Goal: Transaction & Acquisition: Book appointment/travel/reservation

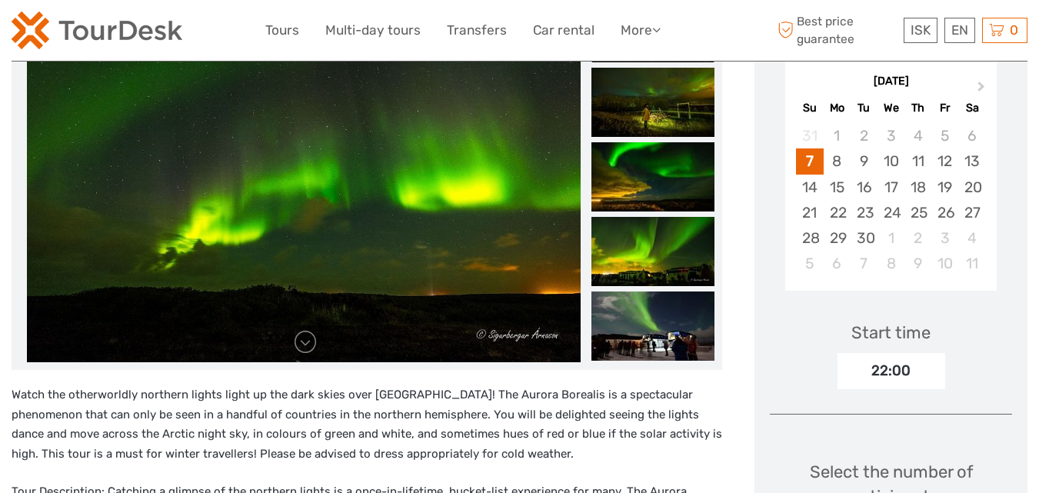
scroll to position [154, 0]
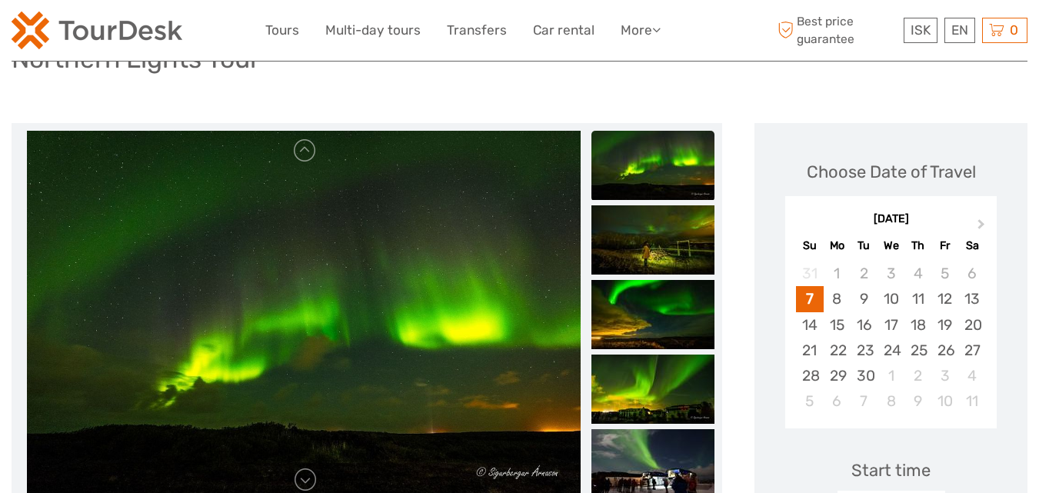
click at [649, 177] on img at bounding box center [652, 165] width 123 height 69
click at [644, 213] on img at bounding box center [652, 239] width 123 height 69
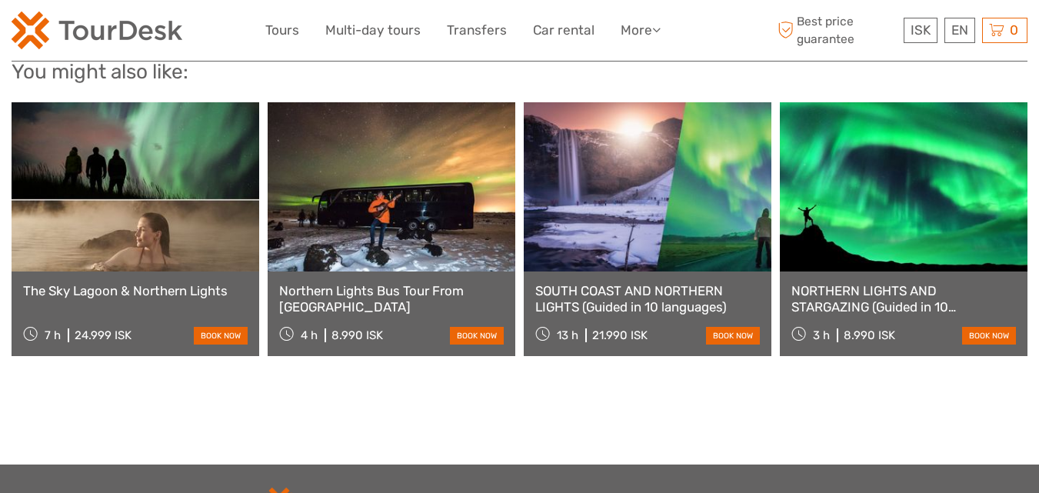
scroll to position [1922, 0]
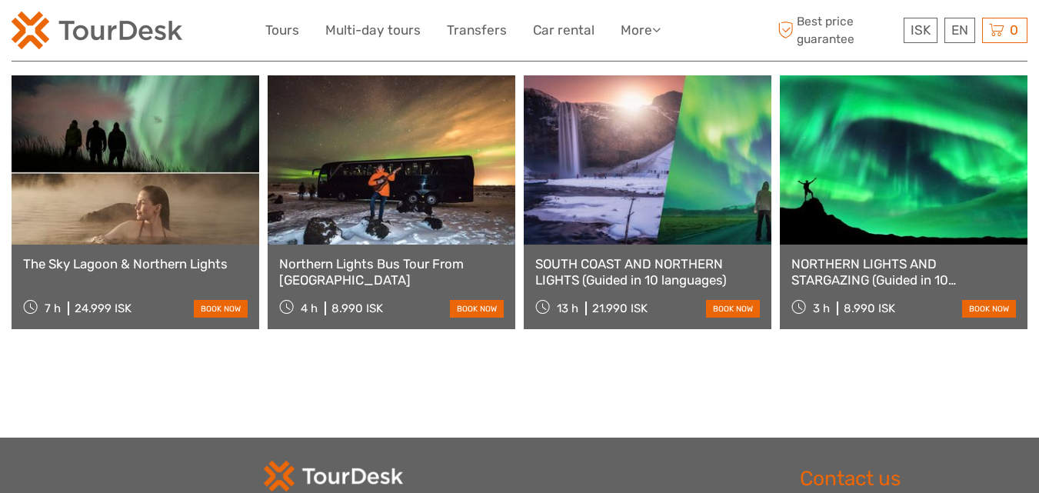
click at [416, 253] on div "Northern Lights Bus Tour From Reykjavík 4 h 8.990 ISK book now" at bounding box center [392, 287] width 248 height 85
click at [474, 300] on link "book now" at bounding box center [477, 309] width 54 height 18
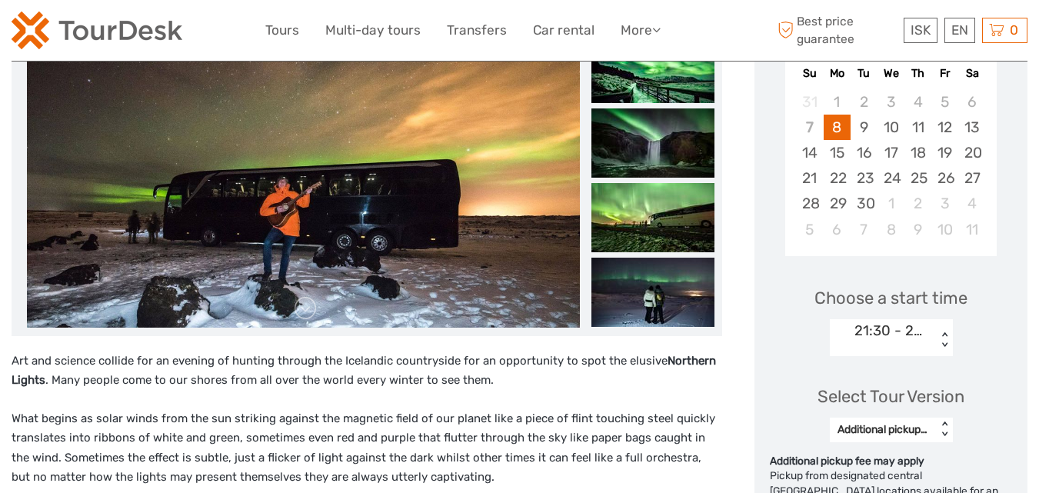
click at [649, 105] on ul at bounding box center [652, 220] width 123 height 523
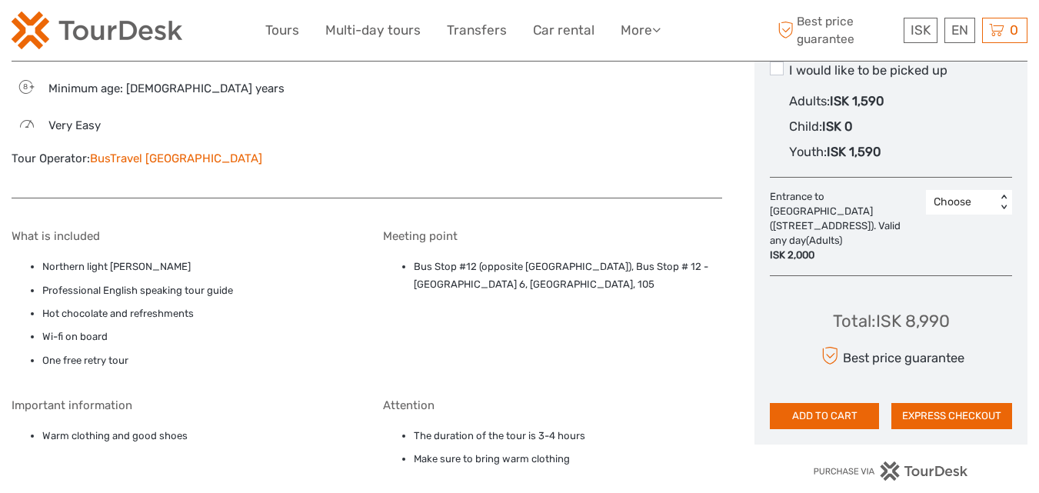
scroll to position [923, 0]
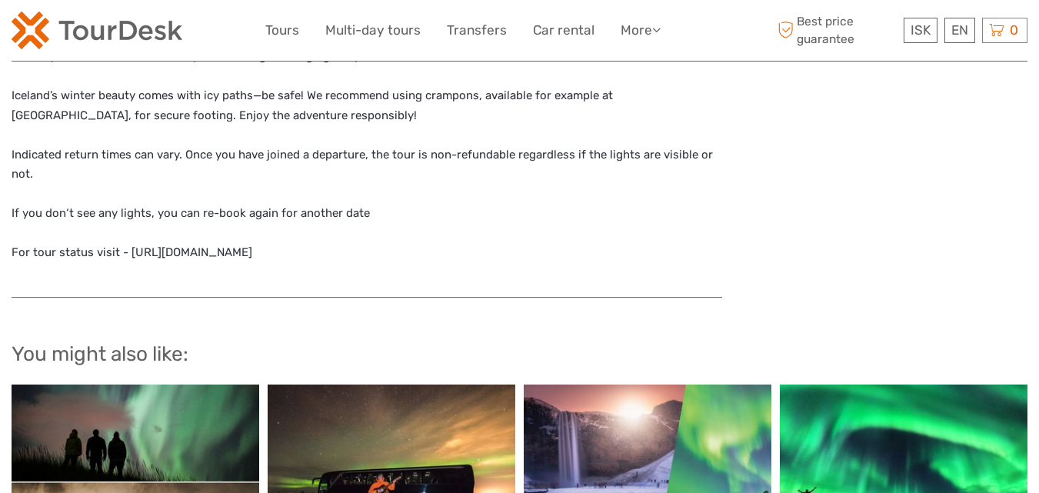
scroll to position [1615, 0]
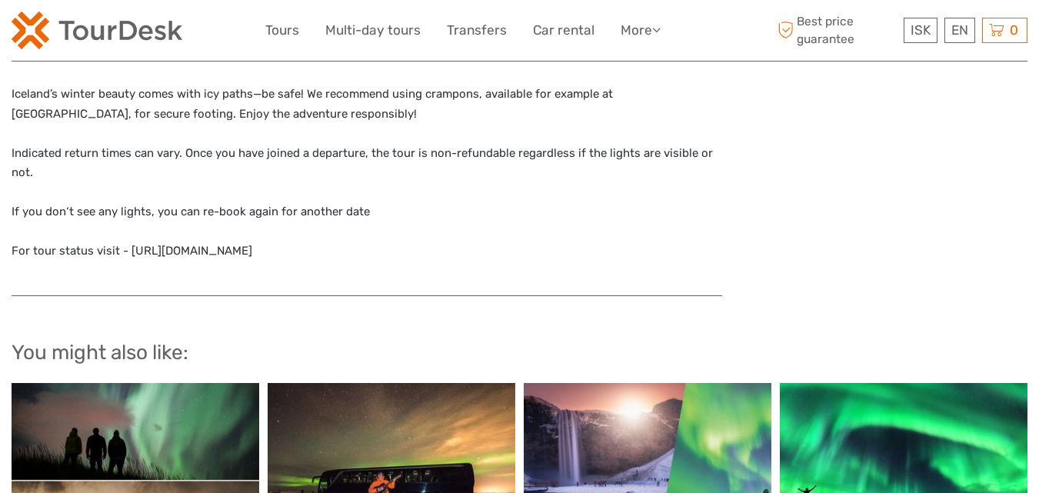
drag, startPoint x: 300, startPoint y: 217, endPoint x: 126, endPoint y: 217, distance: 173.8
click at [126, 217] on p "We recommend bringing warm clothes, thermal layers, sturdy shoes, a winter hat,…" at bounding box center [367, 143] width 711 height 235
copy p "[URL][DOMAIN_NAME]"
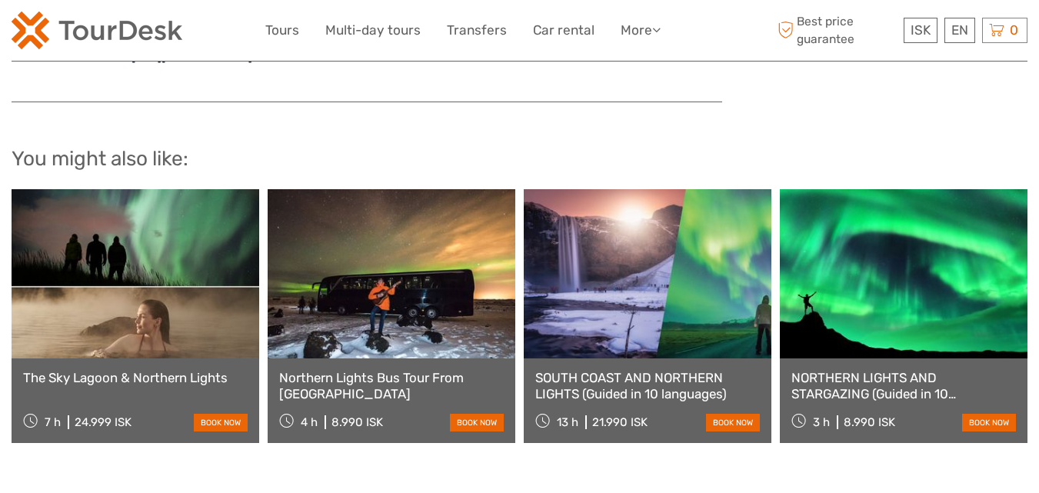
scroll to position [1846, 0]
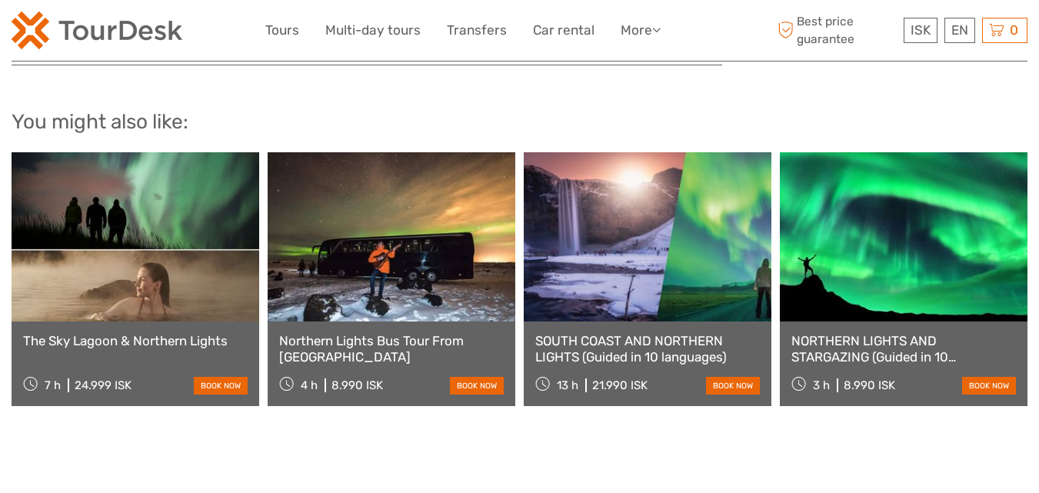
click at [904, 333] on link "NORTHERN LIGHTS AND STARGAZING (Guided in 10 languages)" at bounding box center [903, 349] width 225 height 32
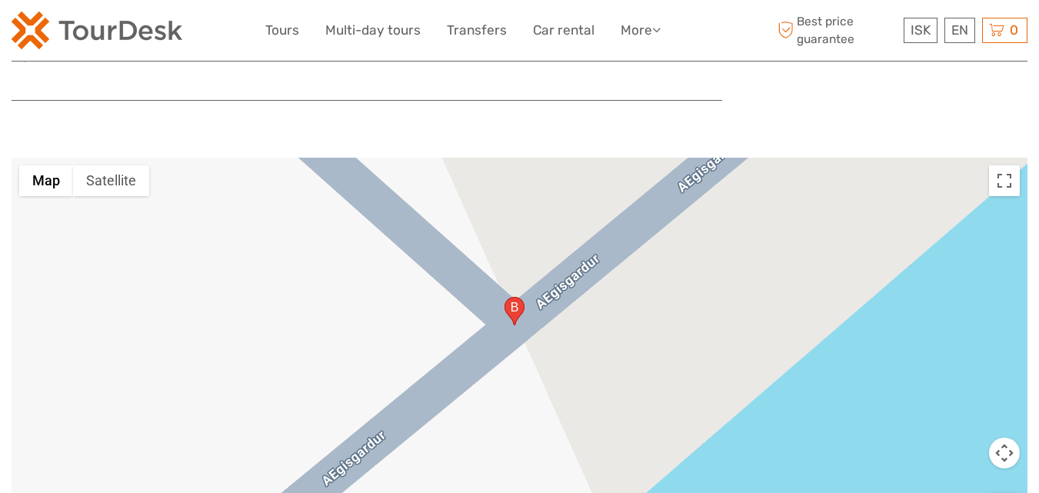
scroll to position [1692, 0]
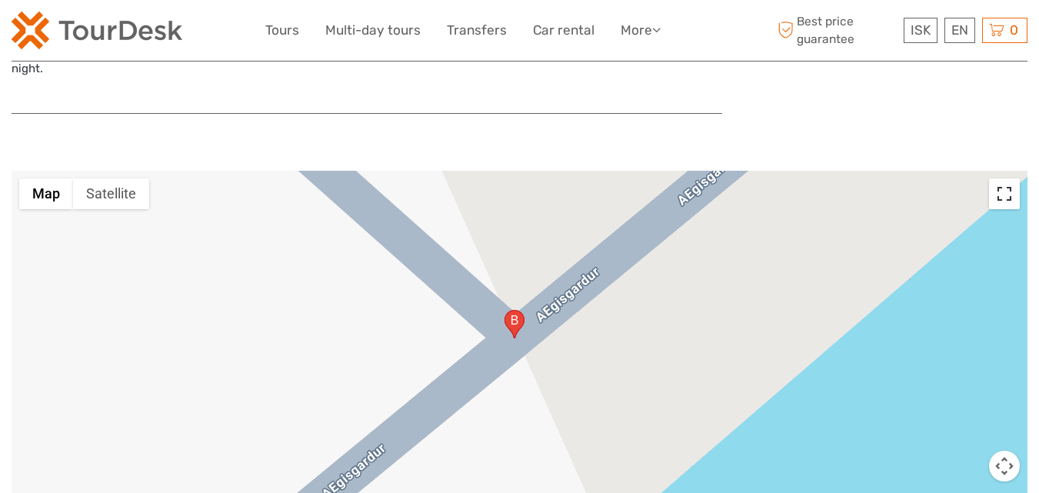
click at [1013, 182] on button "Toggle fullscreen view" at bounding box center [1004, 193] width 31 height 31
click at [1010, 451] on button "Map camera controls" at bounding box center [1004, 466] width 31 height 31
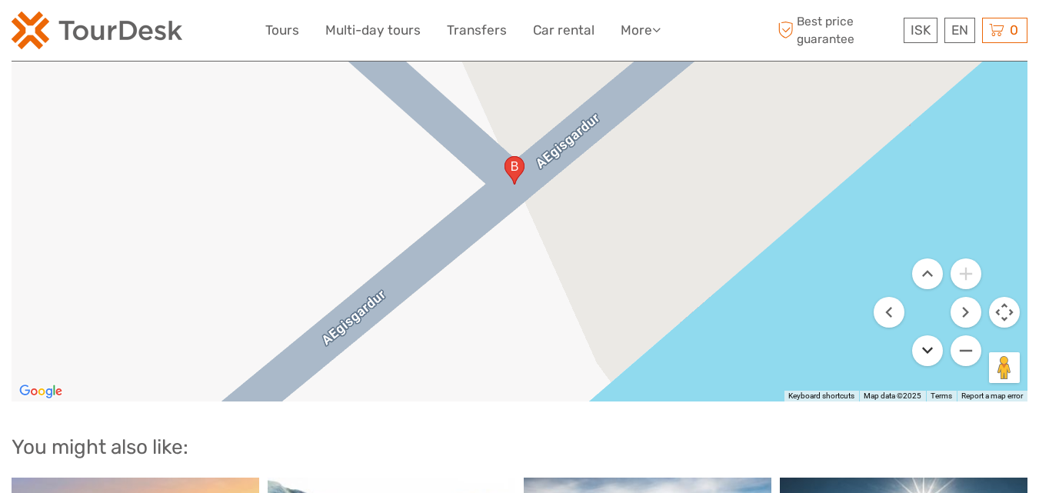
click at [926, 335] on button "Move down" at bounding box center [927, 350] width 31 height 31
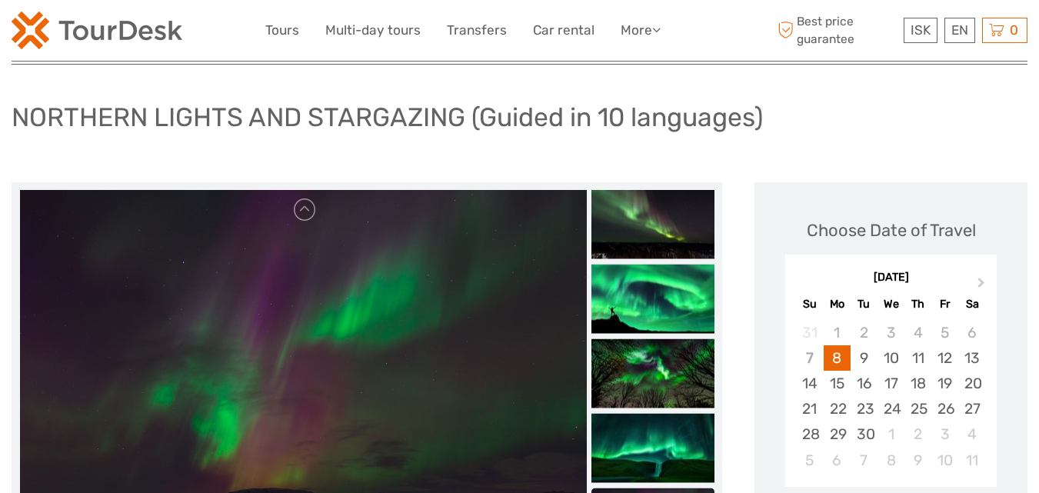
scroll to position [0, 0]
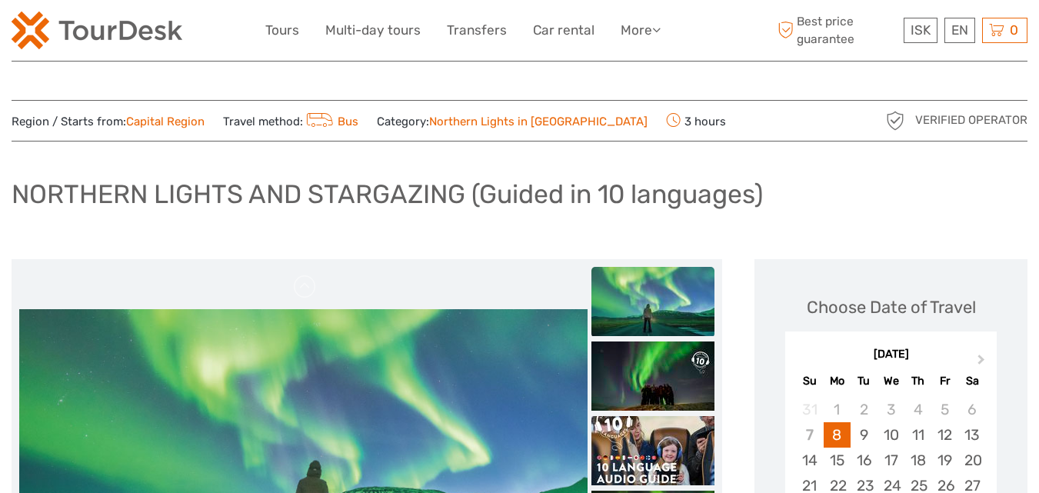
drag, startPoint x: 781, startPoint y: 196, endPoint x: 14, endPoint y: 197, distance: 766.7
click at [14, 197] on div "NORTHERN LIGHTS AND STARGAZING (Guided in 10 languages)" at bounding box center [520, 200] width 1016 height 56
copy h1 "NORTHERN LIGHTS AND STARGAZING (Guided in 10 languages)"
click at [498, 208] on h1 "NORTHERN LIGHTS AND STARGAZING (Guided in 10 languages)" at bounding box center [387, 194] width 751 height 32
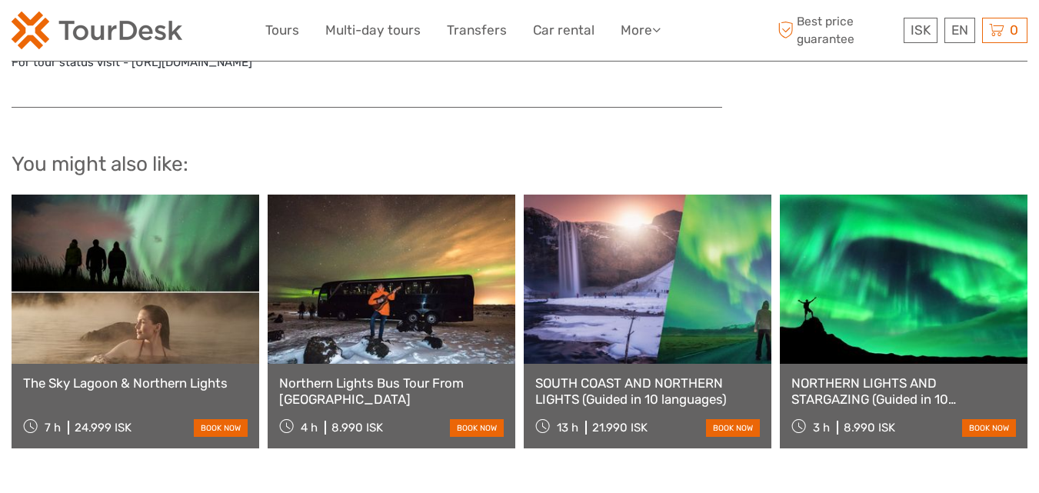
click at [400, 416] on div "4 h 8.990 ISK book now" at bounding box center [391, 427] width 225 height 22
click at [484, 419] on link "book now" at bounding box center [477, 428] width 54 height 18
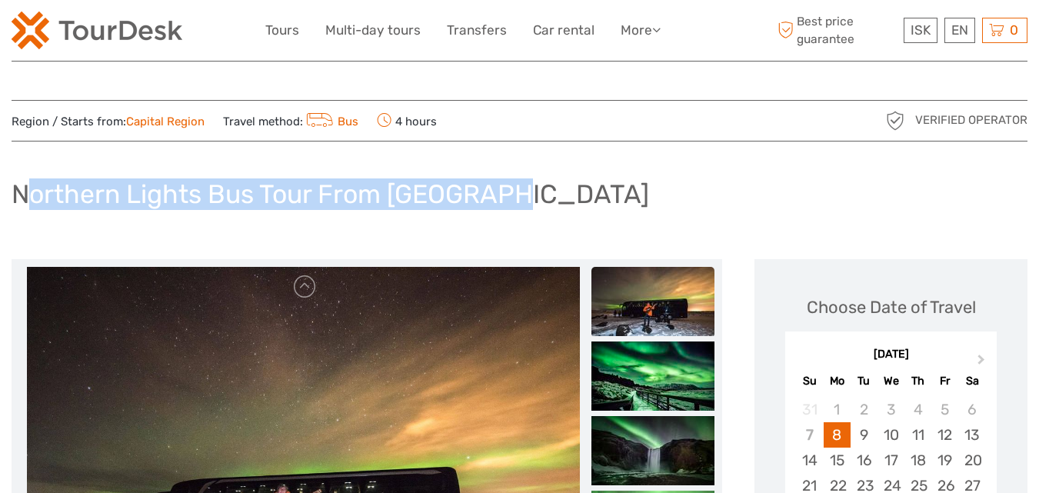
drag, startPoint x: 514, startPoint y: 202, endPoint x: 28, endPoint y: 214, distance: 486.9
click at [28, 214] on div "Northern Lights Bus Tour From Reykjavík" at bounding box center [520, 200] width 1016 height 56
click at [318, 200] on h1 "Northern Lights Bus Tour From Reykjavík" at bounding box center [330, 194] width 637 height 32
click at [482, 195] on h1 "Northern Lights Bus Tour From Reykjavík" at bounding box center [330, 194] width 637 height 32
click at [542, 200] on div "Northern Lights Bus Tour From Reykjavík" at bounding box center [520, 200] width 1016 height 56
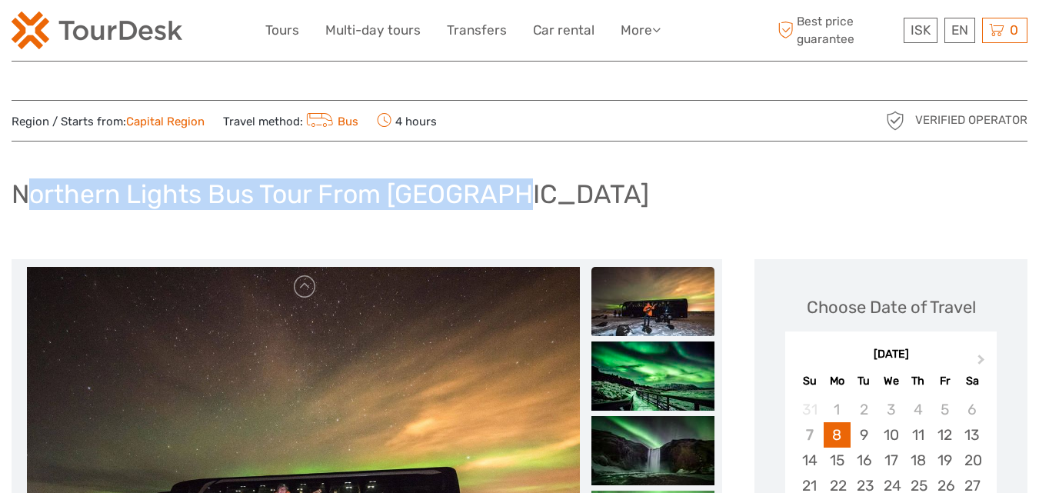
drag, startPoint x: 499, startPoint y: 197, endPoint x: 3, endPoint y: 200, distance: 496.0
copy h1 "Northern Lights Bus Tour From Reykjavík"
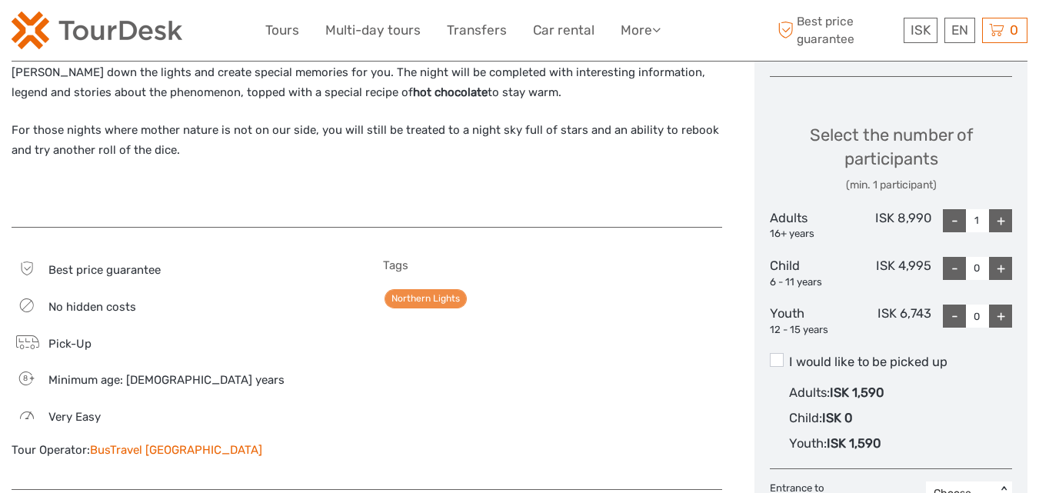
scroll to position [769, 0]
click at [1008, 210] on div "+" at bounding box center [1000, 221] width 23 height 23
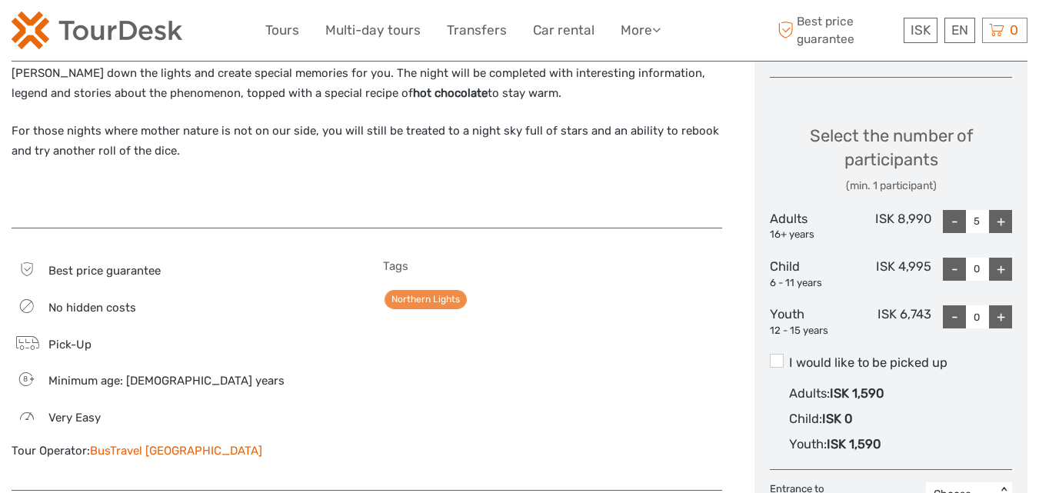
click at [1008, 210] on div "+" at bounding box center [1000, 221] width 23 height 23
type input "6"
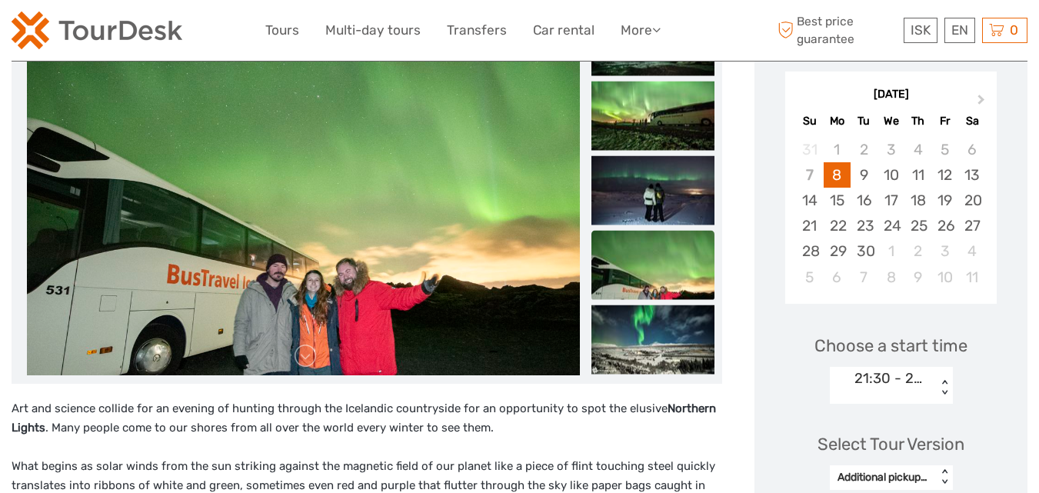
scroll to position [0, 0]
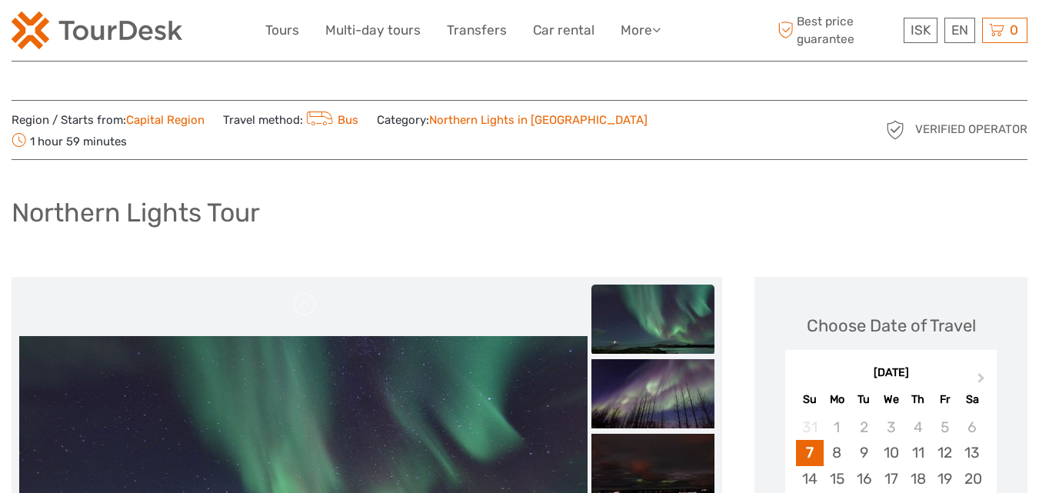
scroll to position [308, 0]
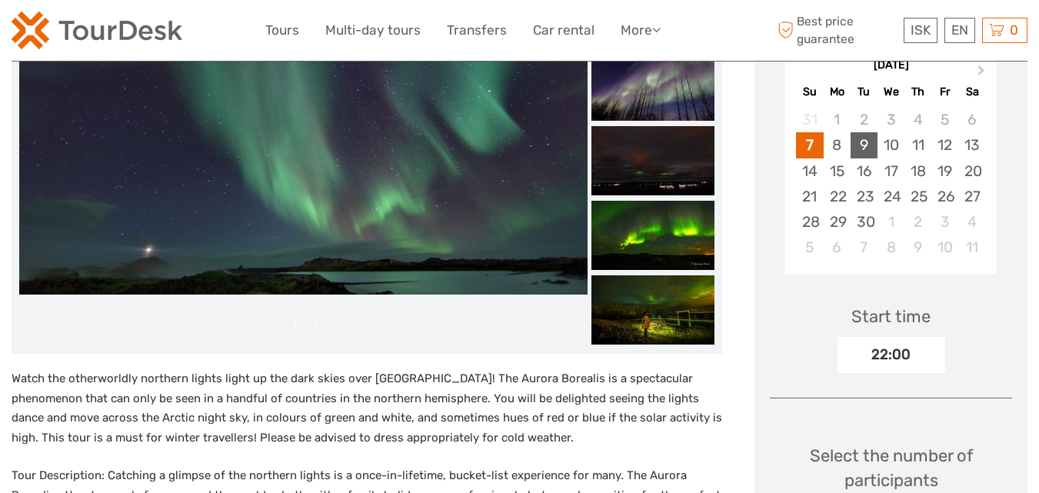
click at [859, 132] on div "9" at bounding box center [864, 144] width 27 height 25
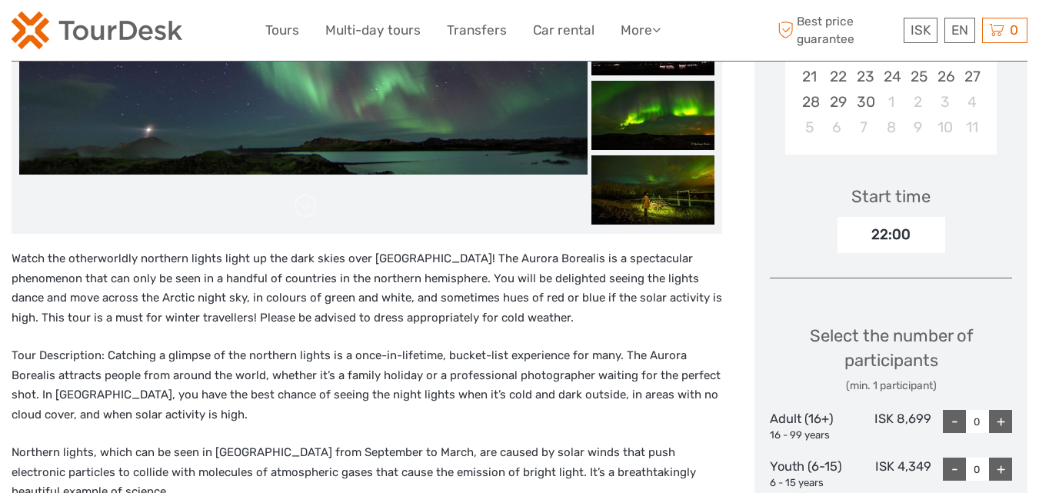
scroll to position [538, 0]
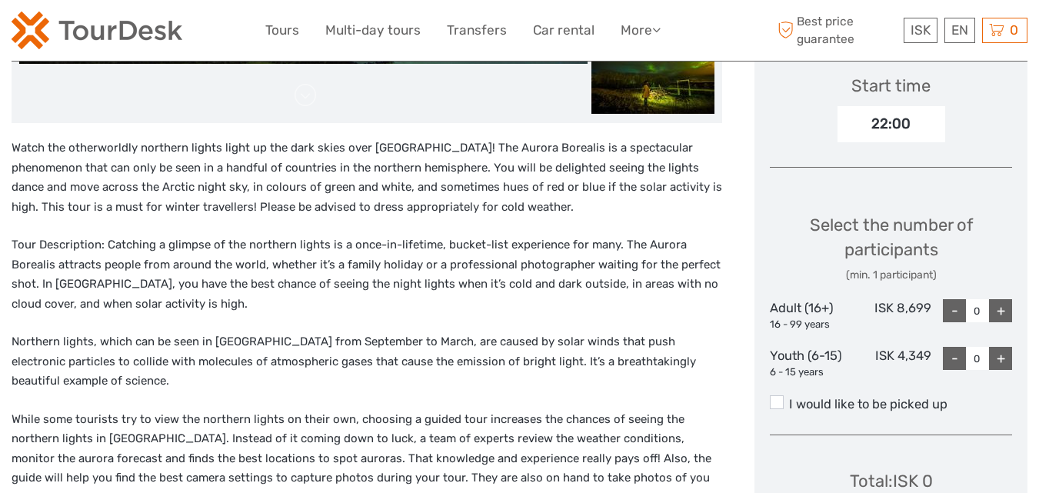
click at [995, 299] on div "+" at bounding box center [1000, 310] width 23 height 23
type input "2"
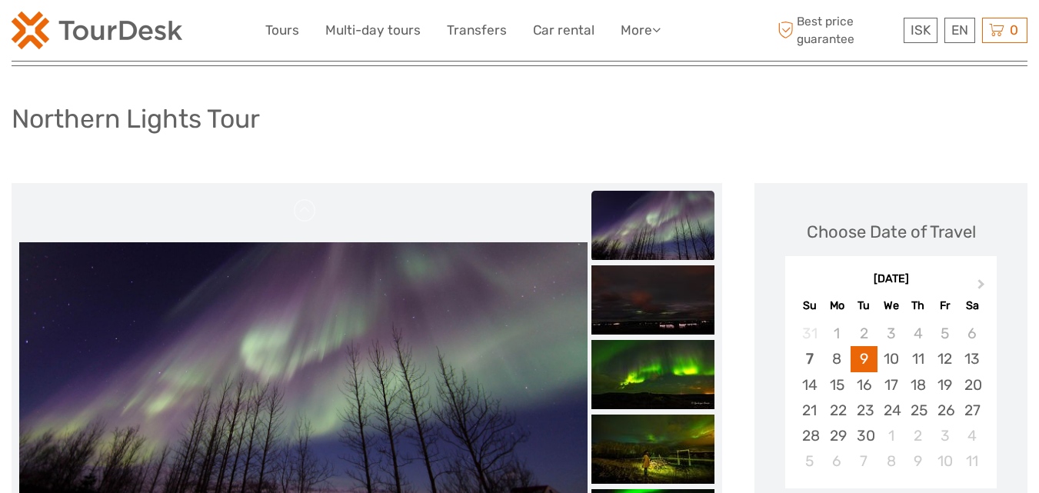
scroll to position [0, 0]
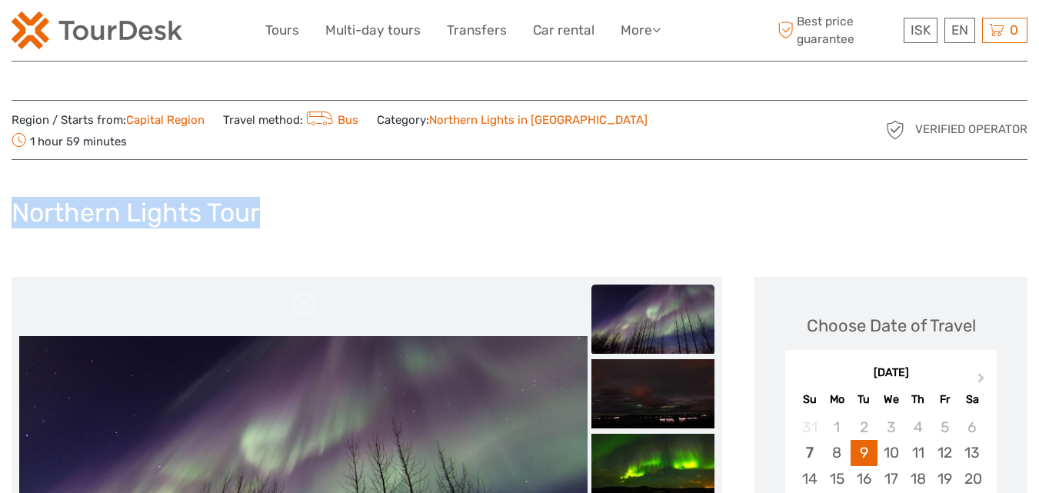
drag, startPoint x: 275, startPoint y: 188, endPoint x: 13, endPoint y: 187, distance: 262.2
click at [13, 191] on div "Northern Lights Tour" at bounding box center [520, 219] width 1016 height 56
copy h1 "Northern Lights Tour"
click at [276, 27] on link "Tours" at bounding box center [282, 30] width 34 height 22
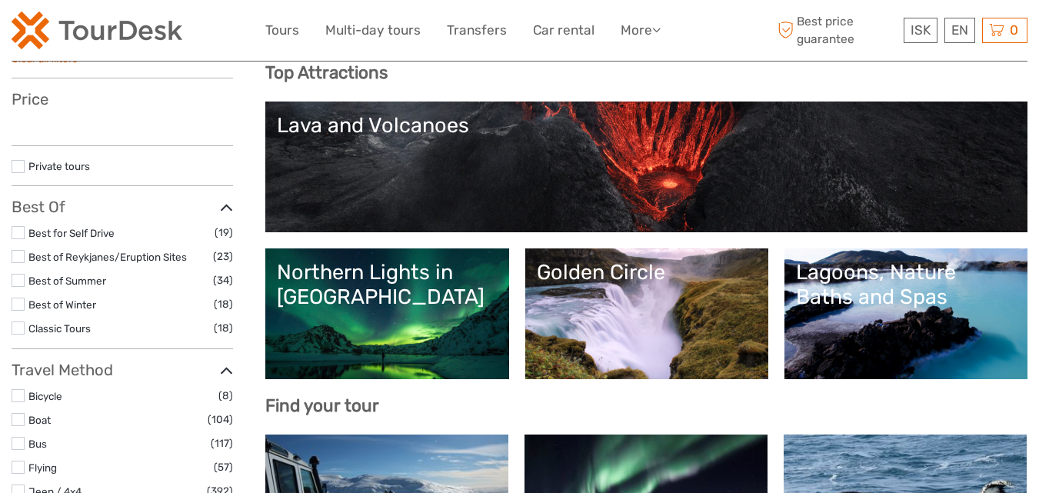
click at [388, 297] on div "Northern Lights in [GEOGRAPHIC_DATA]" at bounding box center [387, 285] width 220 height 50
